Goal: Transaction & Acquisition: Purchase product/service

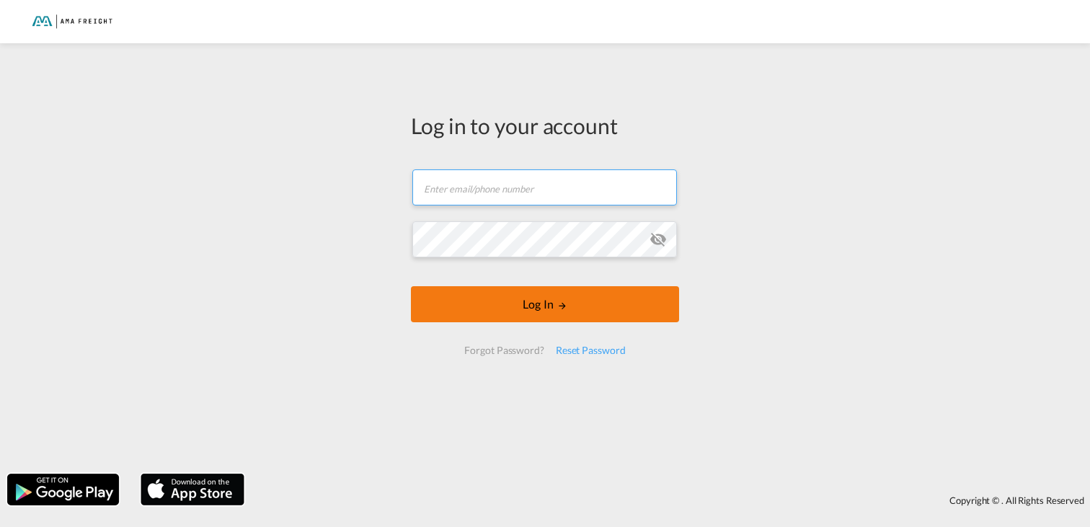
type input "[PERSON_NAME][EMAIL_ADDRESS][DOMAIN_NAME]"
click at [523, 305] on form "[PERSON_NAME][EMAIL_ADDRESS][DOMAIN_NAME] Email field is required Password fiel…" at bounding box center [545, 262] width 268 height 214
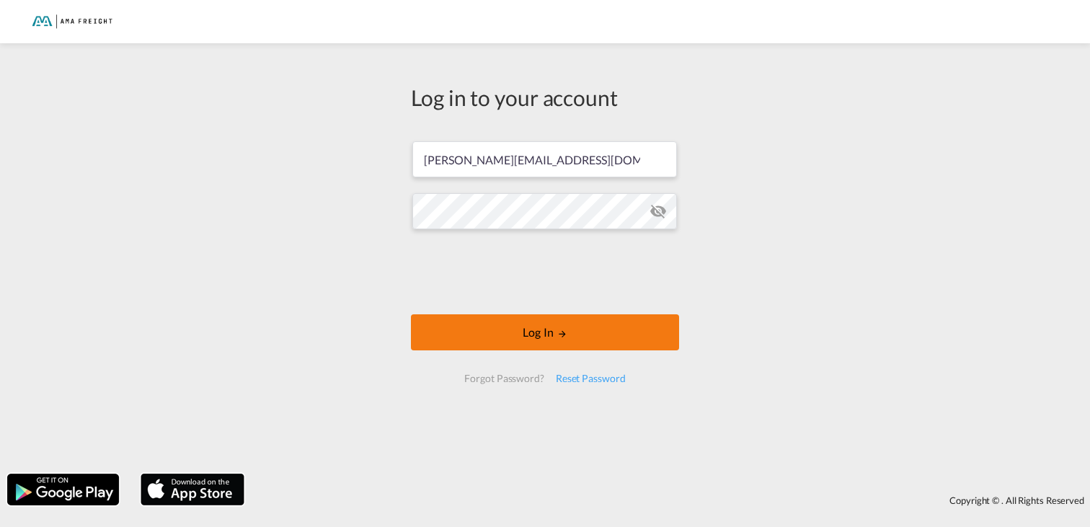
click at [532, 340] on button "Log In" at bounding box center [545, 332] width 268 height 36
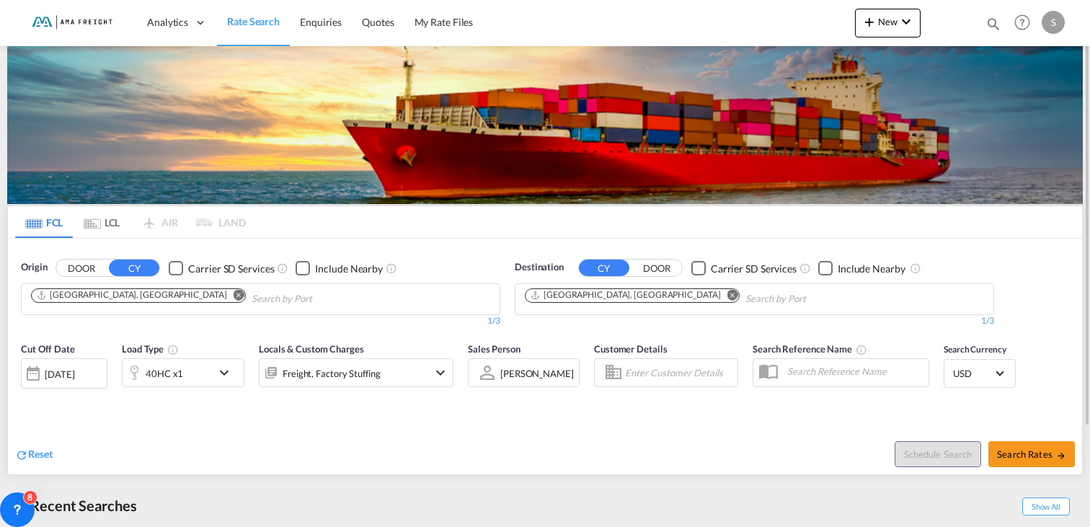
click at [59, 375] on div "[DATE]" at bounding box center [60, 374] width 30 height 13
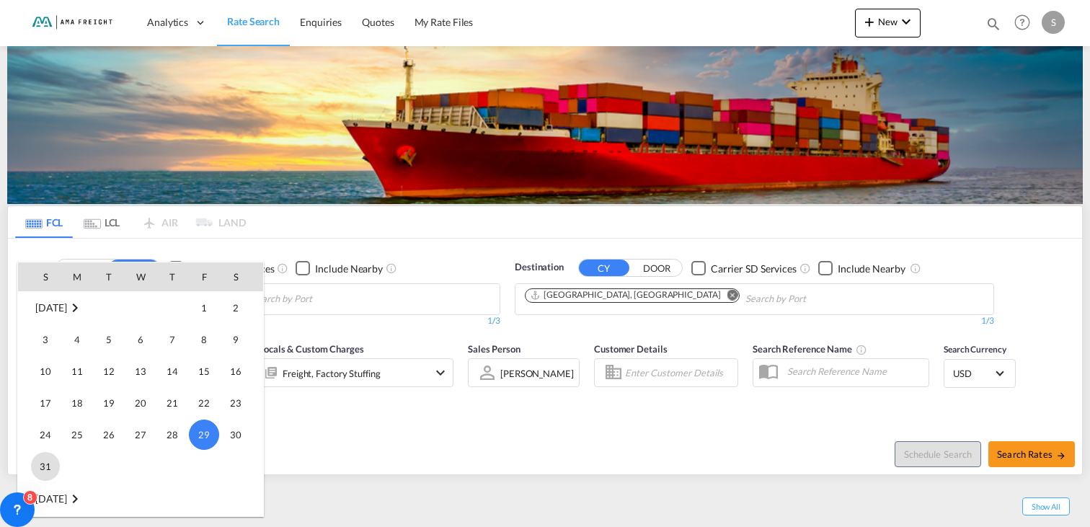
scroll to position [717, 0]
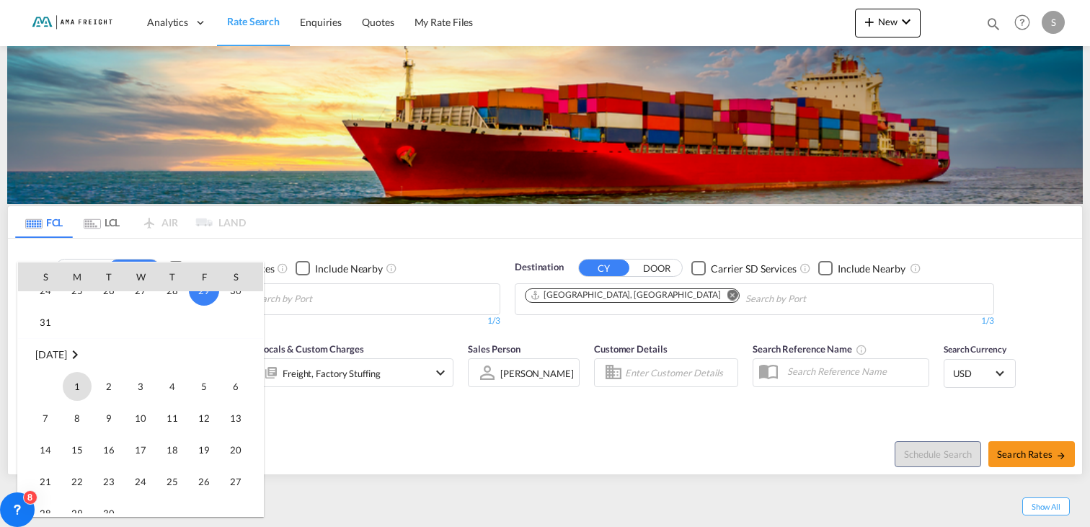
click at [77, 391] on span "1" at bounding box center [77, 386] width 29 height 29
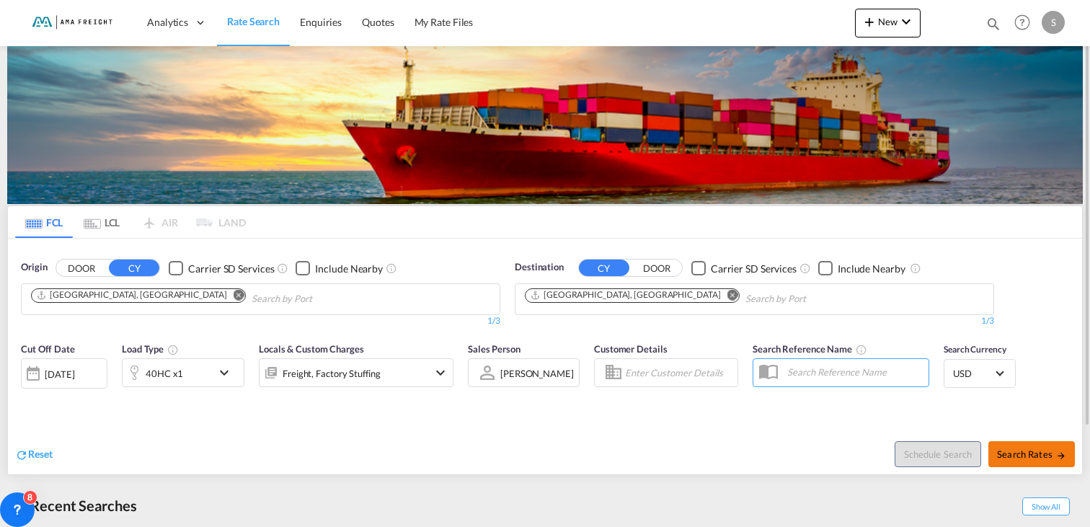
click at [1028, 457] on span "Search Rates" at bounding box center [1031, 454] width 69 height 12
type input "CNSHA to DEHAM / [DATE]"
click at [170, 372] on div "40HC x1" at bounding box center [164, 373] width 37 height 20
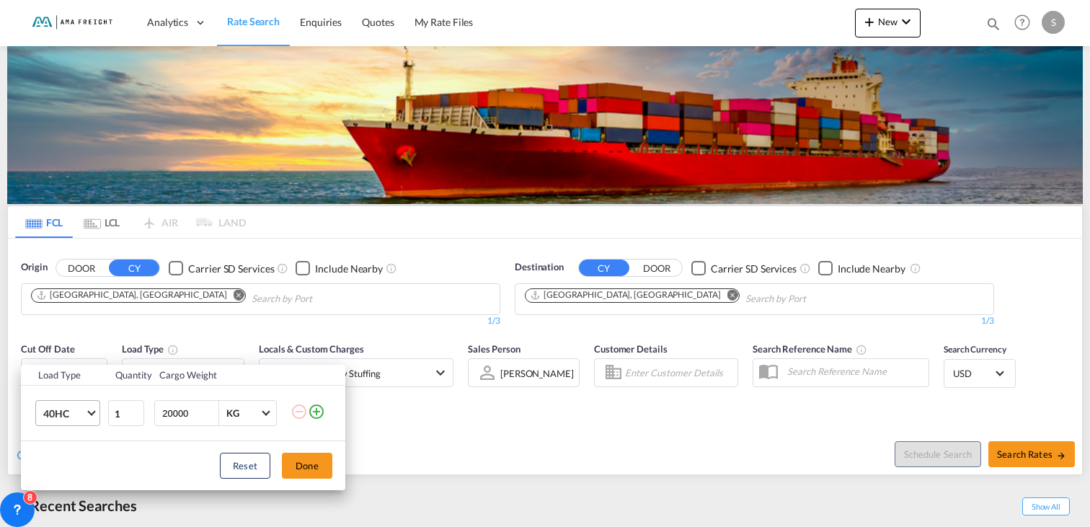
click at [92, 415] on span "Choose: \a40HC" at bounding box center [91, 412] width 8 height 8
click at [70, 352] on md-option "20GP" at bounding box center [81, 344] width 98 height 35
click at [1045, 445] on div "Load Type Quantity Cargo Weight 20GP 1 20000 KG KG Load type addition is restri…" at bounding box center [545, 263] width 1090 height 527
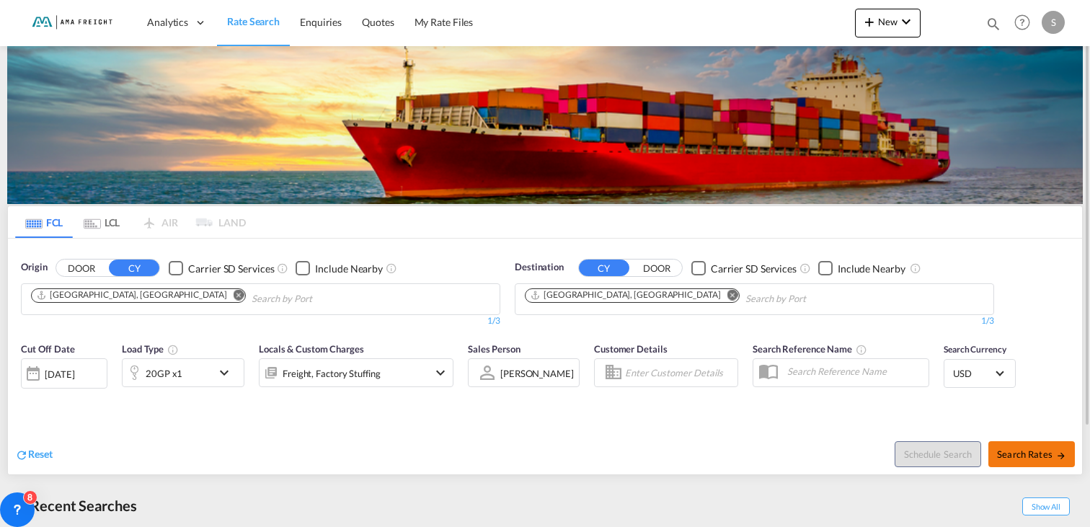
click at [1031, 460] on button "Search Rates" at bounding box center [1031, 454] width 86 height 26
type input "CNSHA to DEHAM / [DATE]"
